Goal: Transaction & Acquisition: Purchase product/service

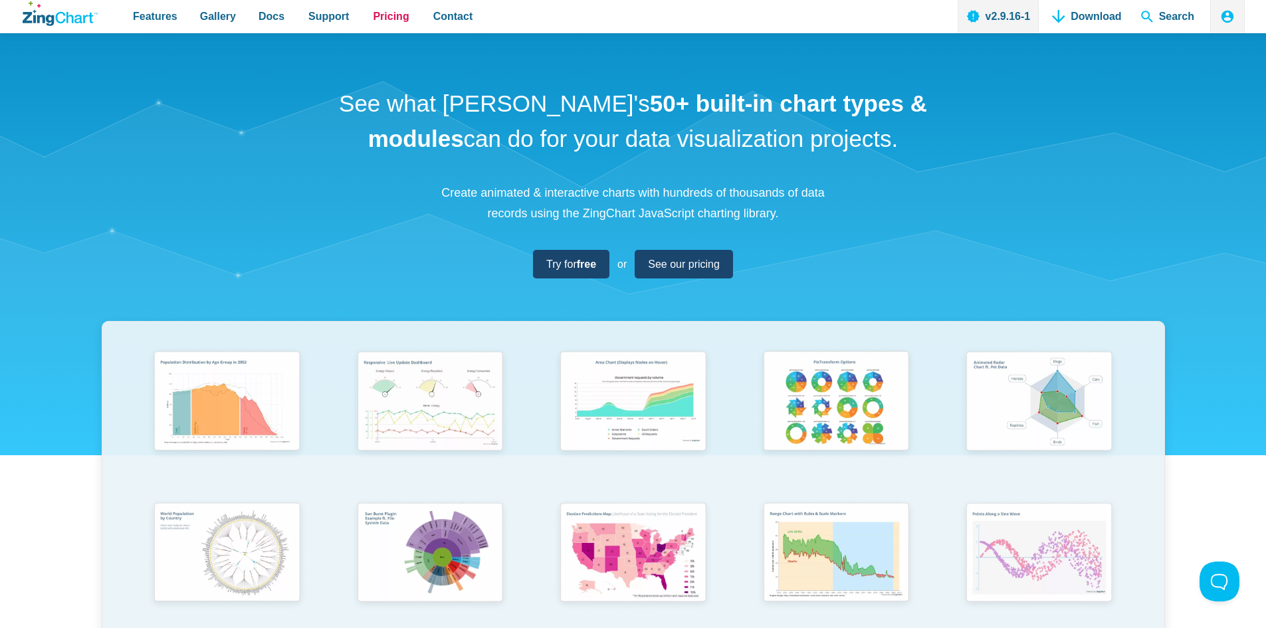
click at [376, 18] on span "Pricing" at bounding box center [391, 16] width 36 height 18
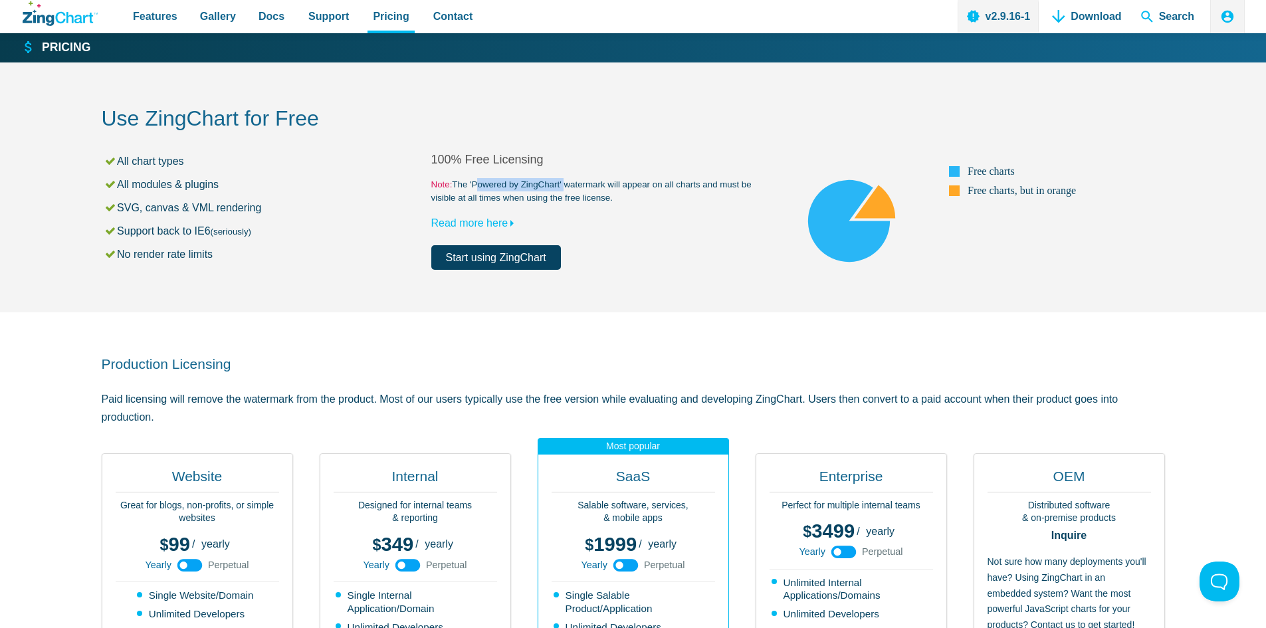
drag, startPoint x: 474, startPoint y: 185, endPoint x: 562, endPoint y: 183, distance: 87.1
click at [562, 183] on small "Note: The 'Powered by ZingChart' watermark will appear on all charts and must b…" at bounding box center [596, 191] width 330 height 27
copy small "Powered by ZingChart'"
click at [508, 343] on div "Production Licensing Paid licensing will remove the watermark from the product.…" at bounding box center [633, 628] width 1063 height 632
